Goal: Transaction & Acquisition: Subscribe to service/newsletter

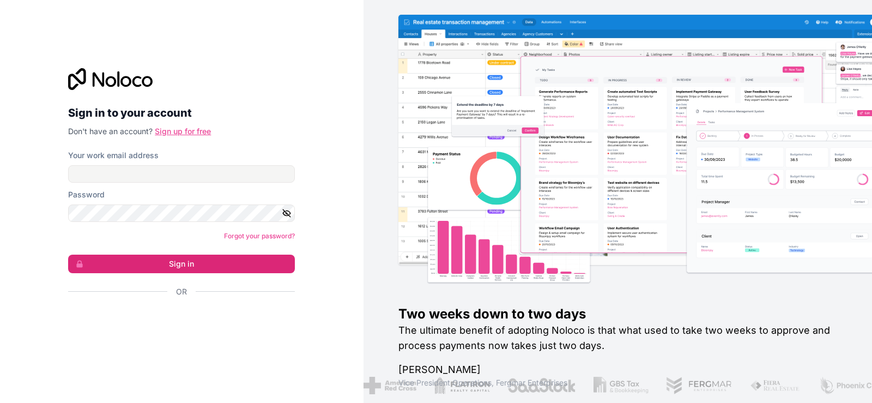
click at [189, 133] on link "Sign up for free" at bounding box center [183, 130] width 56 height 9
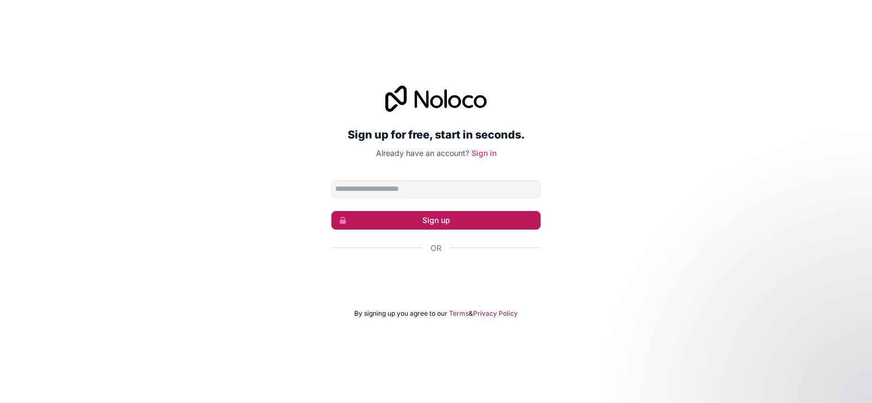
click at [414, 227] on button "Sign up" at bounding box center [435, 220] width 209 height 19
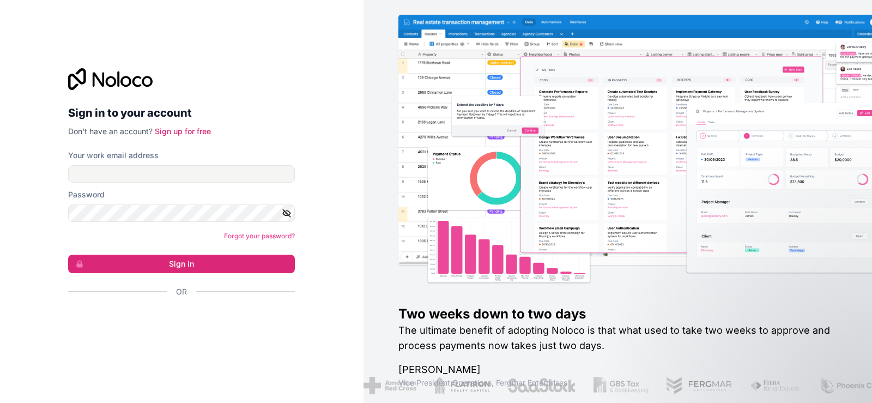
click at [118, 80] on icon at bounding box center [119, 79] width 2 height 16
click at [136, 83] on icon at bounding box center [110, 79] width 84 height 22
click at [181, 103] on h2 "Sign in to your account" at bounding box center [181, 113] width 227 height 20
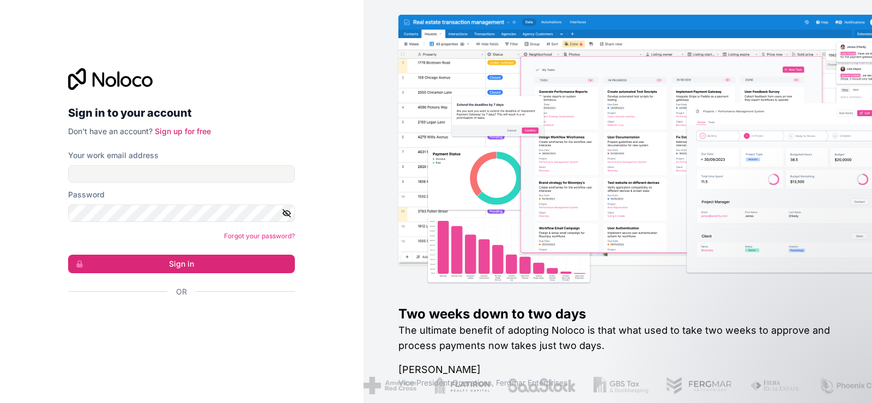
drag, startPoint x: 158, startPoint y: 86, endPoint x: 120, endPoint y: 83, distance: 37.7
click at [120, 83] on div at bounding box center [181, 79] width 227 height 22
drag, startPoint x: 151, startPoint y: 79, endPoint x: 87, endPoint y: 78, distance: 64.3
click at [87, 78] on icon at bounding box center [110, 79] width 84 height 22
